Goal: Information Seeking & Learning: Find specific fact

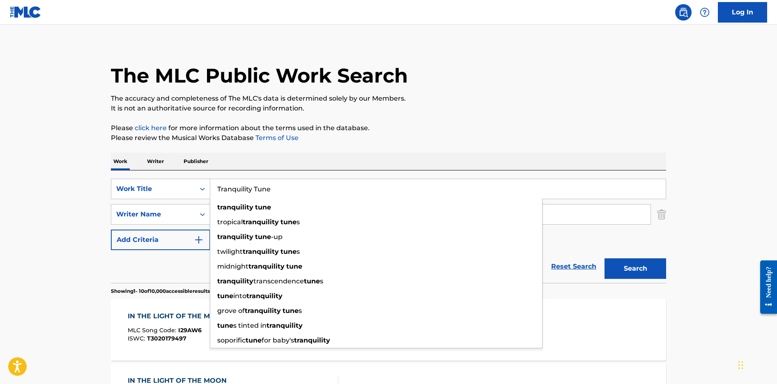
type input "Tranquility Tune"
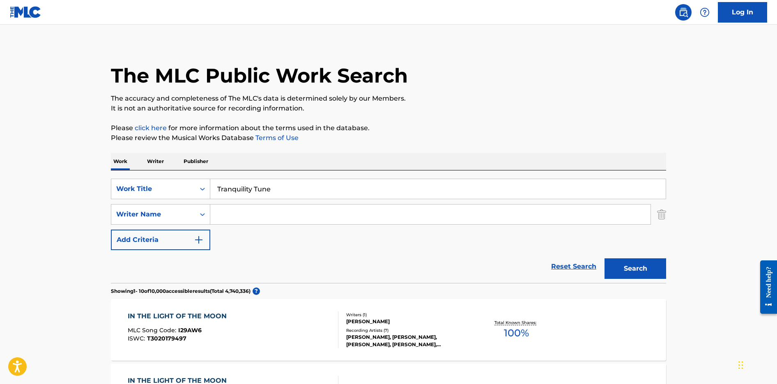
drag, startPoint x: 381, startPoint y: 147, endPoint x: 373, endPoint y: 154, distance: 10.8
click at [317, 211] on input "Search Form" at bounding box center [430, 215] width 440 height 20
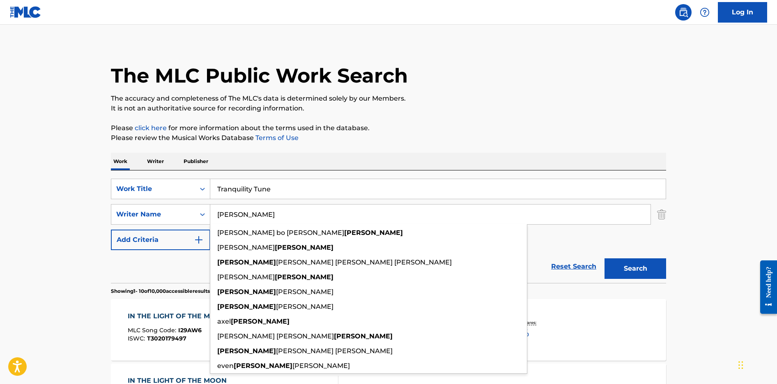
type input "johansson"
click at [605, 258] on button "Search" at bounding box center [636, 268] width 62 height 21
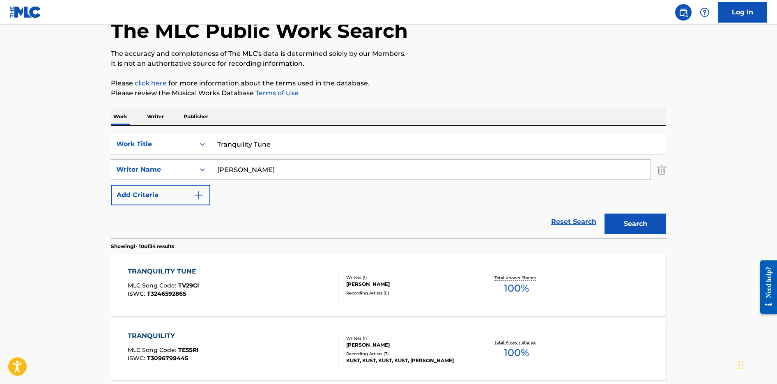
scroll to position [104, 0]
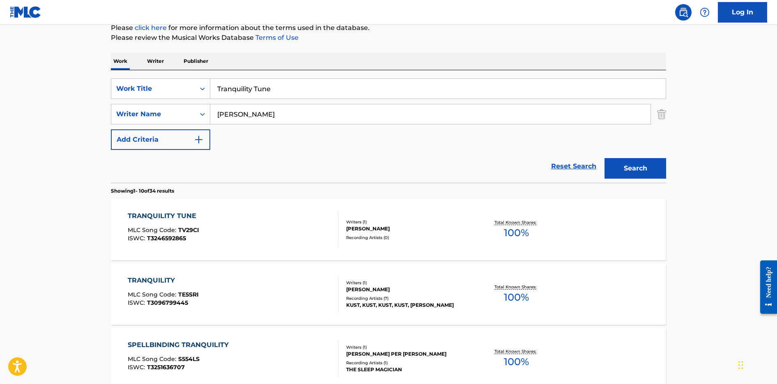
click at [303, 235] on div "TRANQUILITY TUNE MLC Song Code : TV29CI ISWC : T3246592865" at bounding box center [233, 229] width 211 height 37
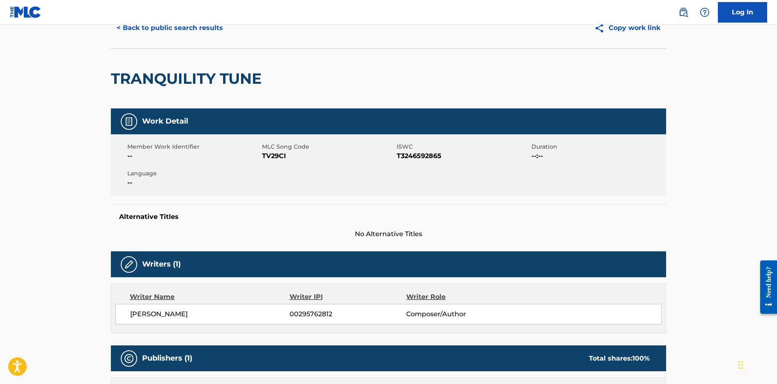
scroll to position [38, 0]
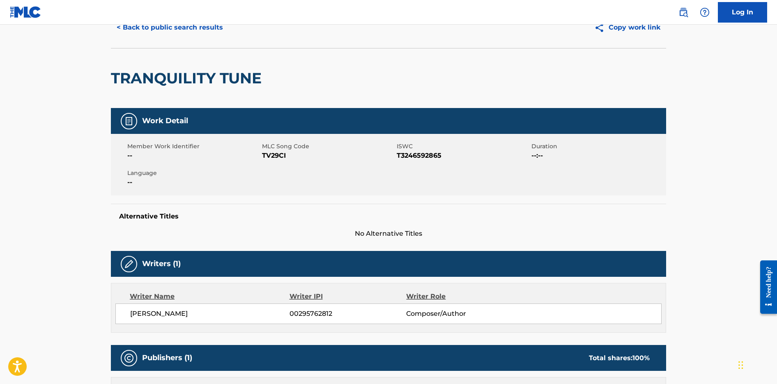
drag, startPoint x: 200, startPoint y: 88, endPoint x: 129, endPoint y: 85, distance: 71.2
click at [132, 88] on div "TRANQUILITY TUNE" at bounding box center [389, 78] width 556 height 60
drag, startPoint x: 150, startPoint y: 76, endPoint x: 287, endPoint y: 79, distance: 137.7
click at [287, 79] on div "< Back to public search results Copy work link TRANQUILITY TUNE Work Detail Mem…" at bounding box center [388, 274] width 575 height 534
copy h2 "TRANQUILITY TUNE"
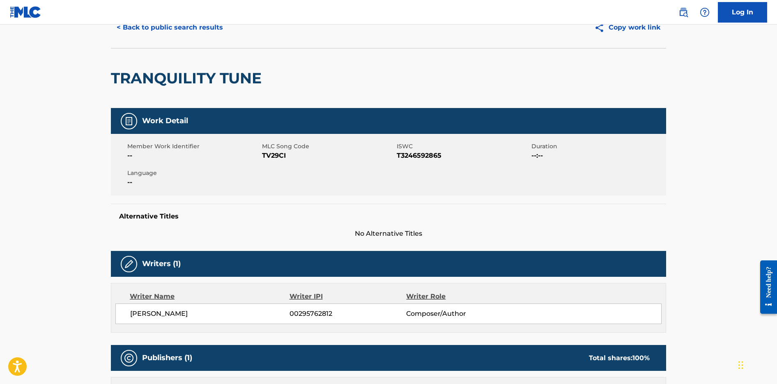
click at [287, 79] on div "TRANQUILITY TUNE" at bounding box center [389, 78] width 556 height 60
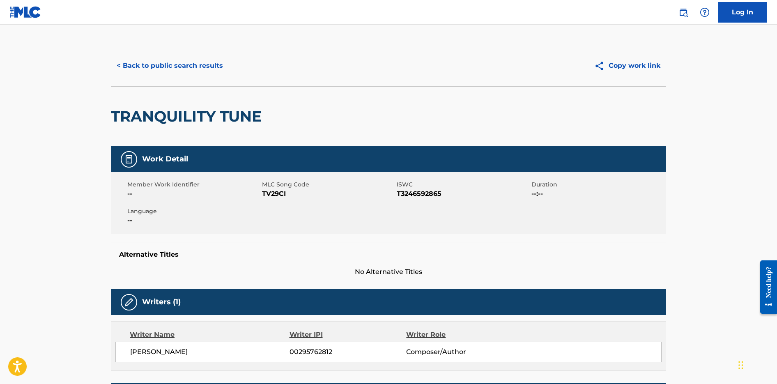
click at [133, 67] on button "< Back to public search results" at bounding box center [170, 65] width 118 height 21
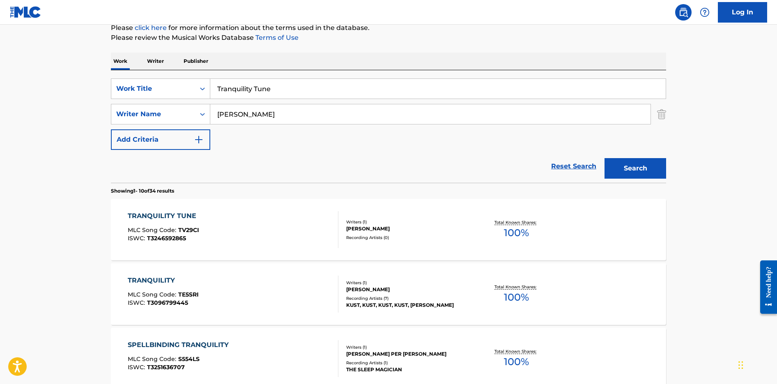
click at [185, 76] on div "SearchWithCriteriab6d2e3c7-8b5f-4cc7-beb4-41abcd25d1f2 Work Title Tranquility T…" at bounding box center [389, 126] width 556 height 113
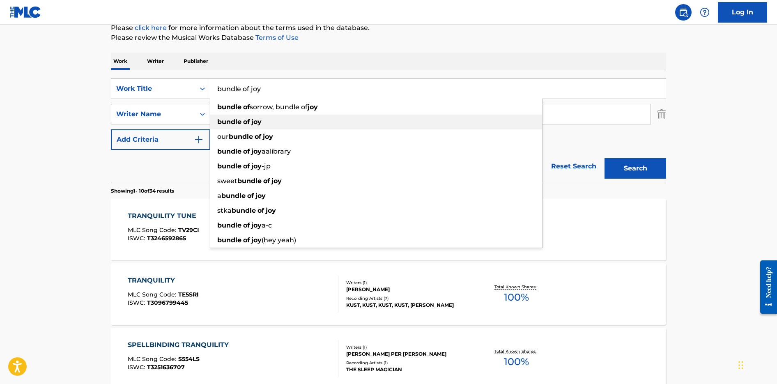
type input "bundle of joy"
click at [254, 122] on strong "joy" at bounding box center [256, 122] width 10 height 8
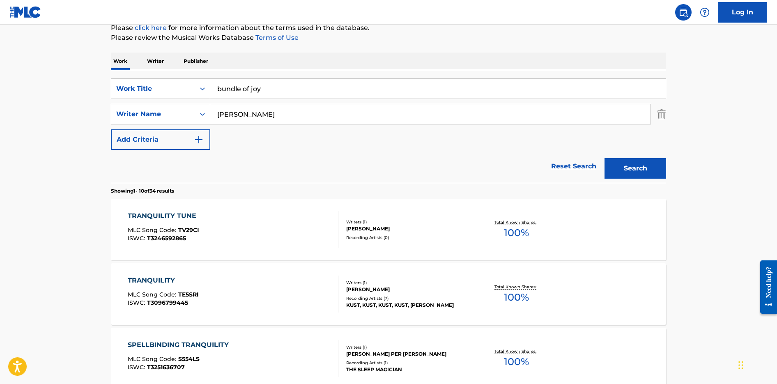
click at [642, 169] on button "Search" at bounding box center [636, 168] width 62 height 21
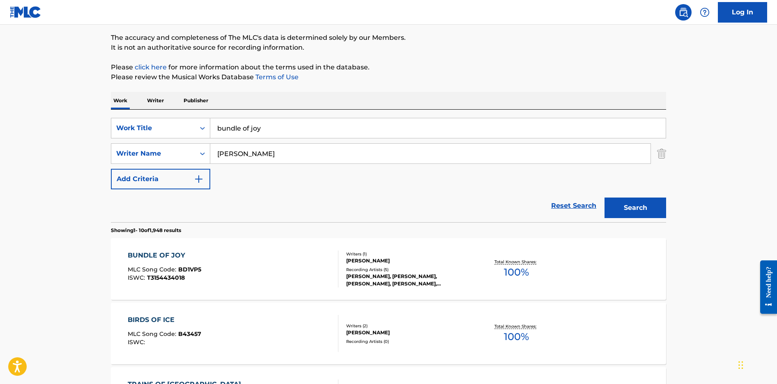
scroll to position [83, 0]
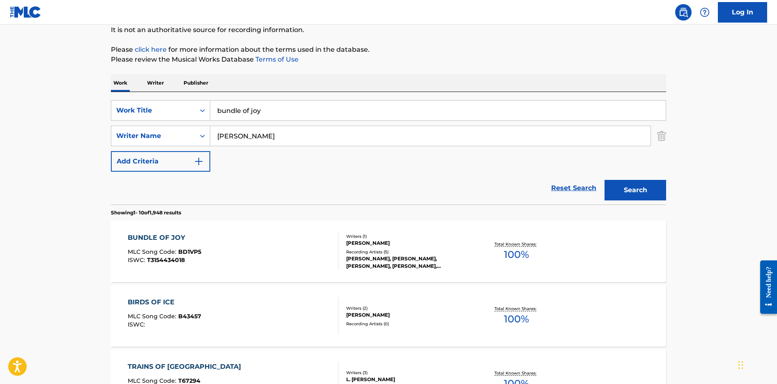
click at [304, 257] on div "BUNDLE OF JOY MLC Song Code : BD1VP5 ISWC : T3154434018" at bounding box center [233, 251] width 211 height 37
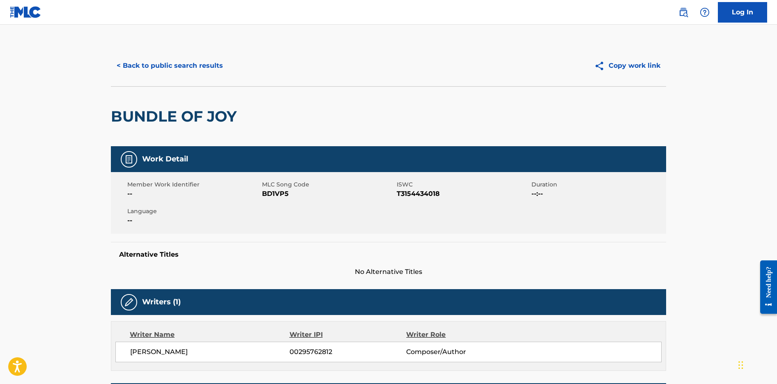
click at [164, 65] on button "< Back to public search results" at bounding box center [170, 65] width 118 height 21
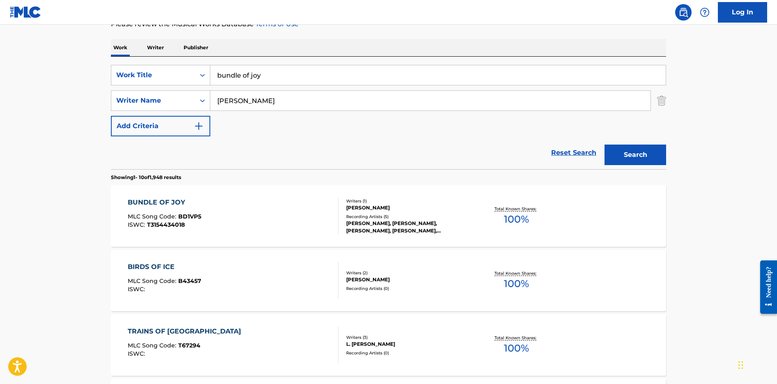
scroll to position [115, 0]
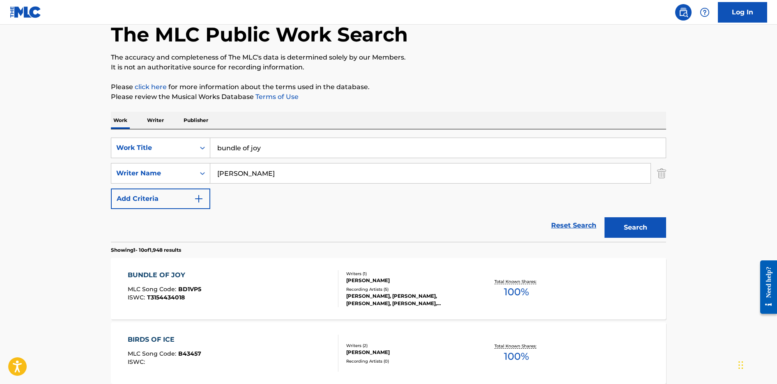
scroll to position [46, 0]
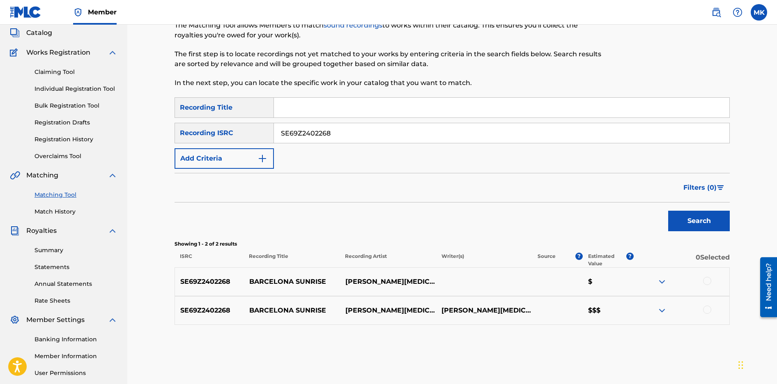
scroll to position [43, 0]
